Goal: Task Accomplishment & Management: Manage account settings

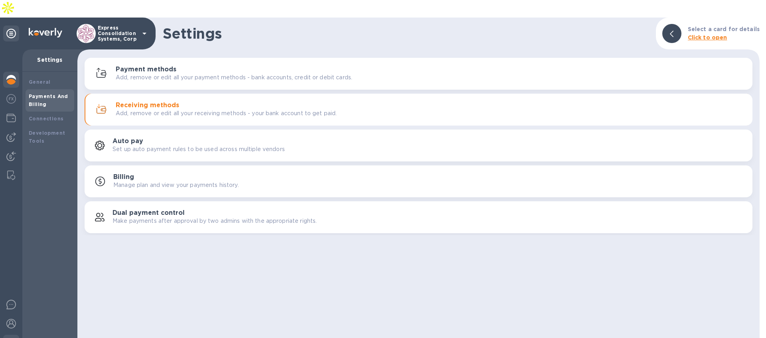
click at [15, 75] on img at bounding box center [11, 80] width 10 height 10
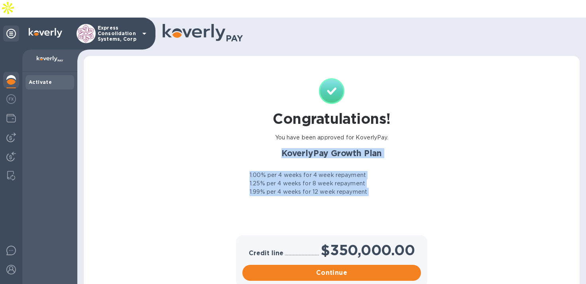
drag, startPoint x: 173, startPoint y: 175, endPoint x: 269, endPoint y: 238, distance: 114.7
click at [261, 236] on div "Congratulations! You have been approved for KoverlyPay. KoverlyPay Growth Plan …" at bounding box center [332, 175] width 496 height 239
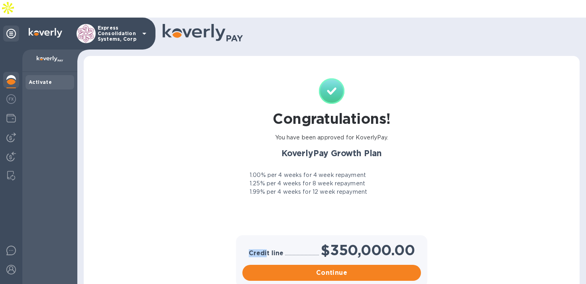
drag, startPoint x: 269, startPoint y: 238, endPoint x: 365, endPoint y: 188, distance: 108.6
click at [365, 188] on div "Congratulations! You have been approved for KoverlyPay. KoverlyPay Growth Plan …" at bounding box center [332, 175] width 496 height 239
drag, startPoint x: 365, startPoint y: 188, endPoint x: 394, endPoint y: 180, distance: 29.7
click at [366, 187] on div "Congratulations! You have been approved for KoverlyPay. KoverlyPay Growth Plan …" at bounding box center [332, 155] width 188 height 155
